Goal: Task Accomplishment & Management: Complete application form

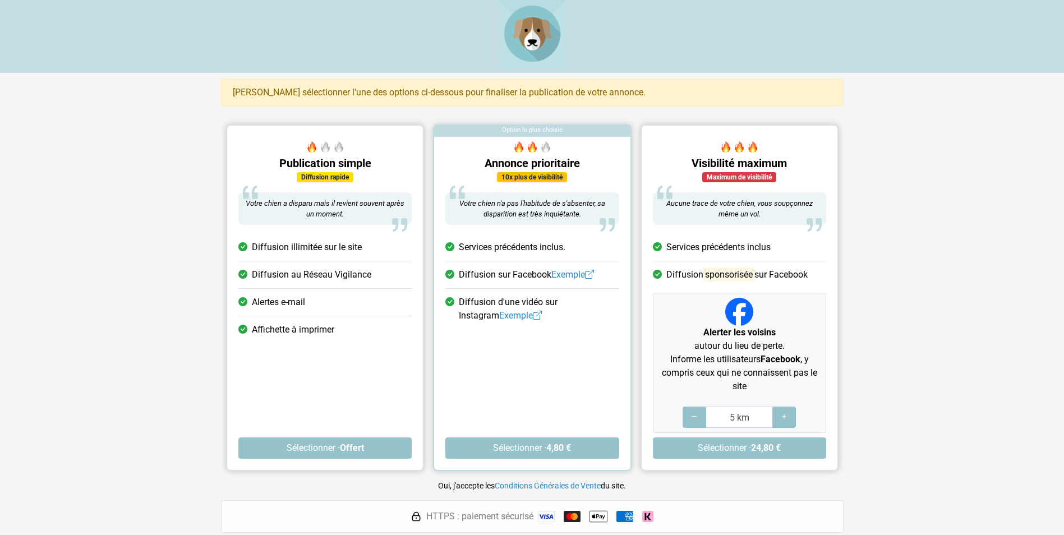
click at [336, 179] on div "Diffusion rapide" at bounding box center [325, 177] width 57 height 10
click at [338, 174] on div "Diffusion rapide" at bounding box center [325, 177] width 57 height 10
click at [350, 440] on button "Sélectionner · Offert" at bounding box center [324, 447] width 173 height 21
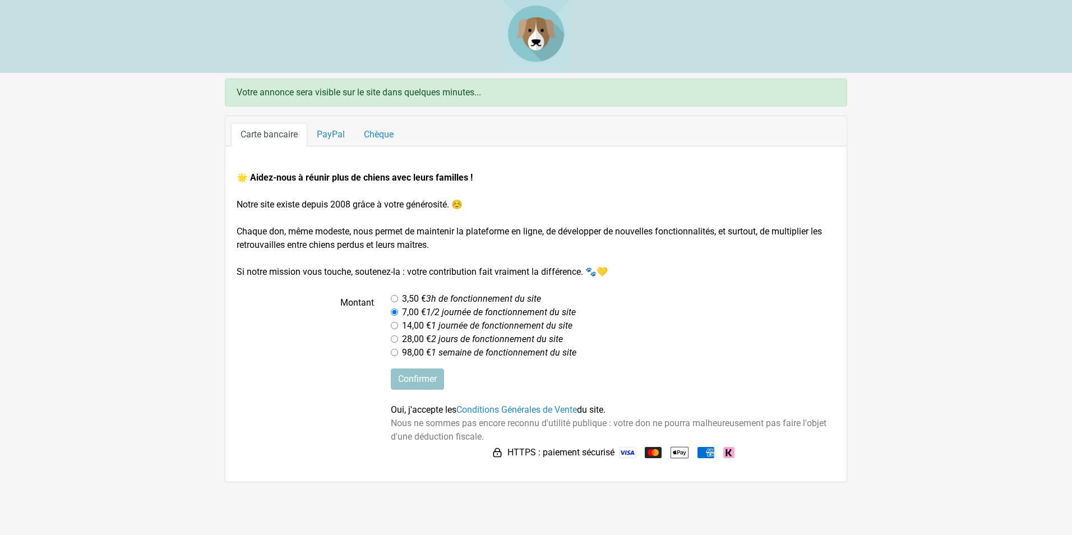
click at [887, 155] on main "Votre annonce sera visible sur le site dans quelques minutes... Carte bancaire …" at bounding box center [536, 281] width 1072 height 404
